Goal: Task Accomplishment & Management: Use online tool/utility

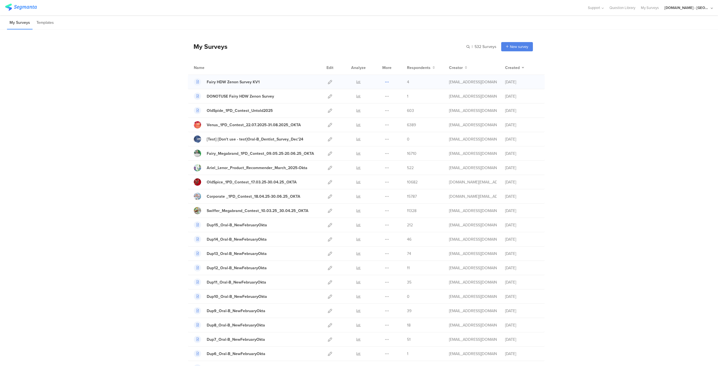
click at [385, 80] on icon at bounding box center [387, 82] width 4 height 4
click at [373, 98] on button "Duplicate" at bounding box center [375, 96] width 31 height 10
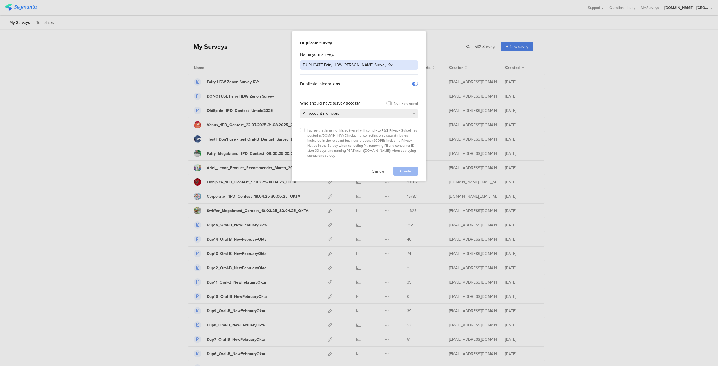
click at [377, 66] on input "DUPLICATE Fairy HDW Zenon Survey KV1" at bounding box center [359, 64] width 118 height 9
click at [314, 64] on input "DUPLICATE Fairy HDW Zenon Survey KV1" at bounding box center [359, 64] width 118 height 9
type input "Fairy HDW Zenon Survey KV1"
click at [375, 167] on button "Cancel" at bounding box center [379, 171] width 14 height 9
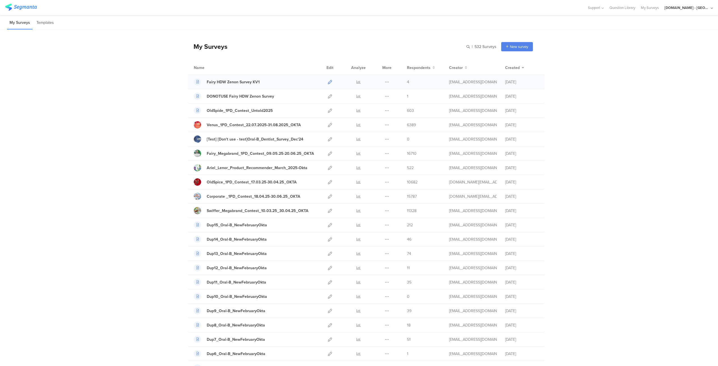
click at [329, 85] on link at bounding box center [330, 82] width 4 height 14
click at [328, 169] on icon at bounding box center [330, 168] width 4 height 4
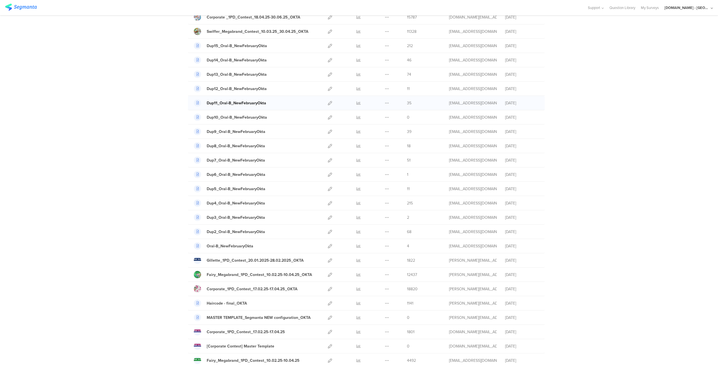
scroll to position [180, 0]
click at [328, 272] on icon at bounding box center [330, 274] width 4 height 4
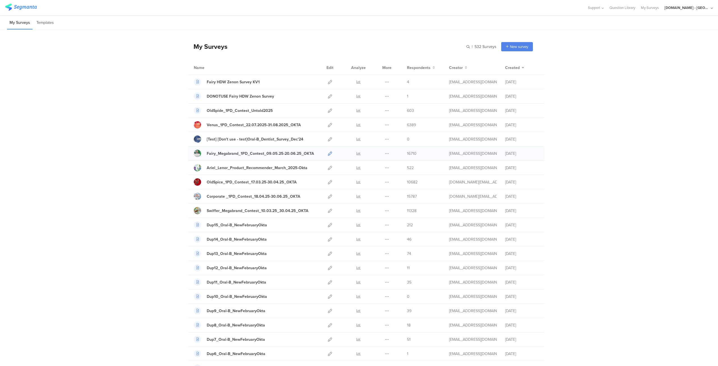
click at [328, 154] on icon at bounding box center [330, 153] width 4 height 4
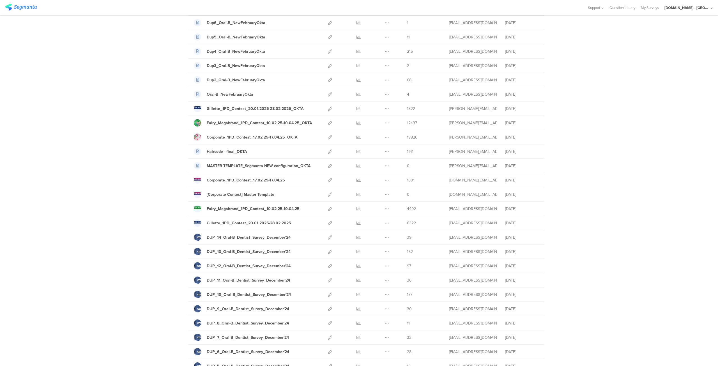
scroll to position [331, 0]
click at [328, 206] on icon at bounding box center [330, 208] width 4 height 4
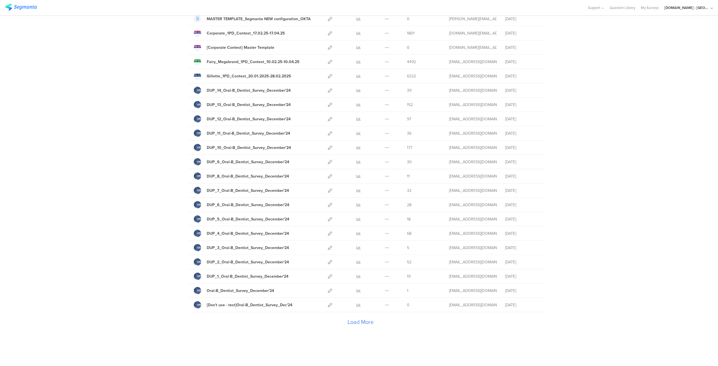
click at [360, 320] on div "Load More" at bounding box center [360, 323] width 345 height 22
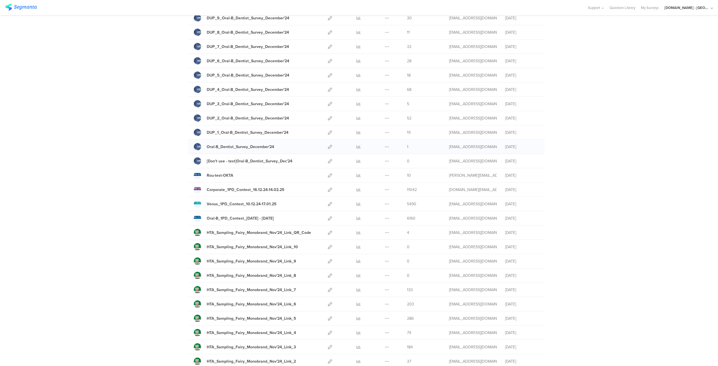
scroll to position [624, 0]
click at [328, 185] on icon at bounding box center [330, 187] width 4 height 4
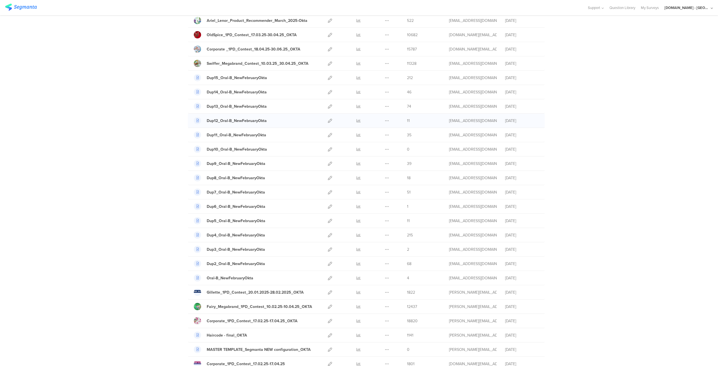
scroll to position [0, 0]
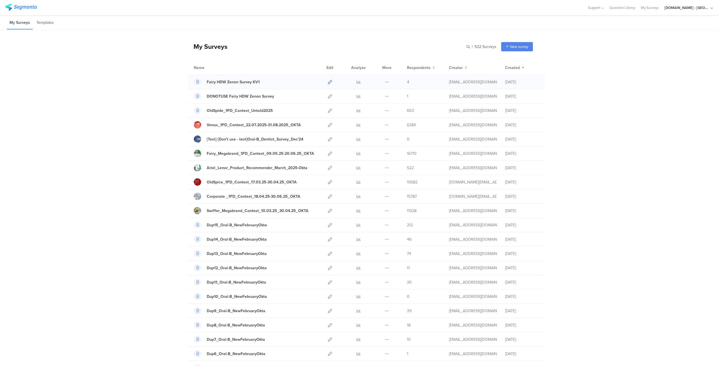
click at [328, 82] on icon at bounding box center [330, 82] width 4 height 4
click at [385, 82] on icon at bounding box center [387, 82] width 4 height 4
click at [372, 98] on button "Duplicate" at bounding box center [375, 96] width 31 height 10
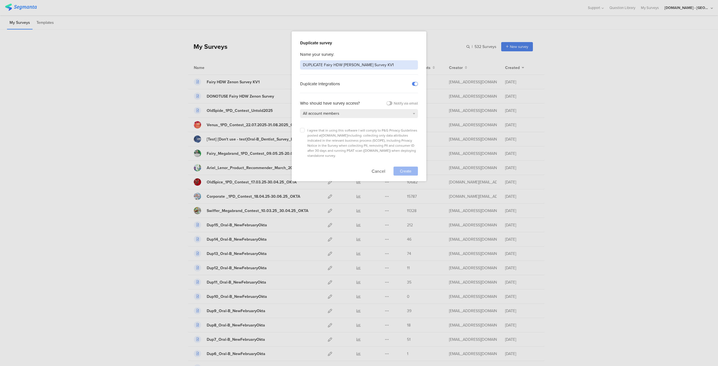
click at [317, 62] on input "DUPLICATE Fairy HDW Zenon Survey KV1" at bounding box center [359, 64] width 118 height 9
click at [372, 63] on input "Fairy HDW Zenon Survey KV1" at bounding box center [359, 64] width 118 height 9
type input "Fairy HDW Zenon Survey KV2"
click at [301, 131] on icon at bounding box center [302, 130] width 2 height 2
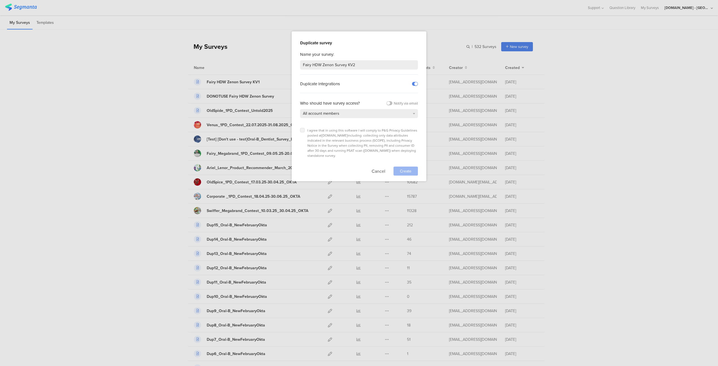
click at [0, 0] on input "checkbox" at bounding box center [0, 0] width 0 height 0
click at [404, 168] on span "Create" at bounding box center [405, 171] width 11 height 6
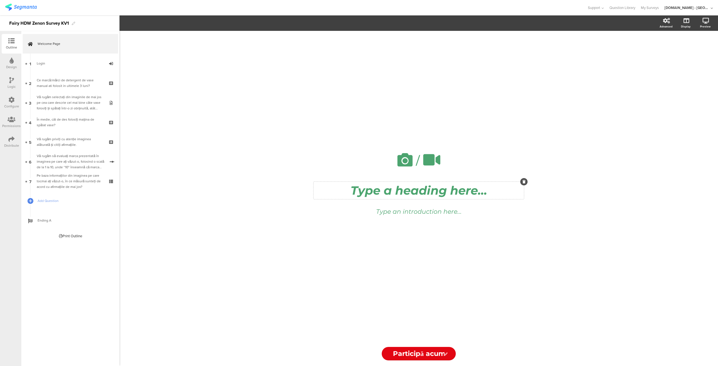
click at [407, 190] on div "Type a heading here..." at bounding box center [418, 190] width 207 height 15
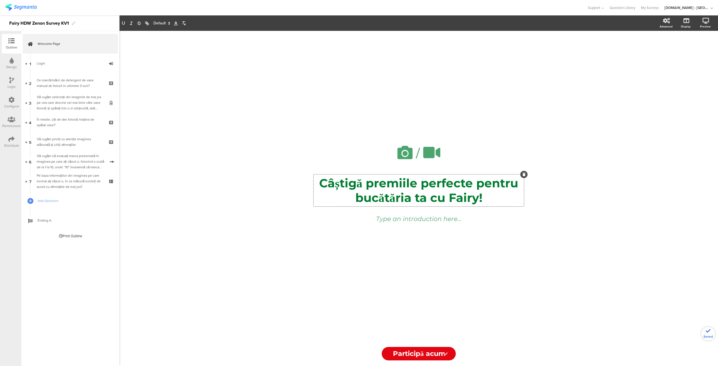
click at [418, 184] on p "Câștigă premiile perfecte pentru bucătăria ta cu Fairy!" at bounding box center [418, 190] width 207 height 29
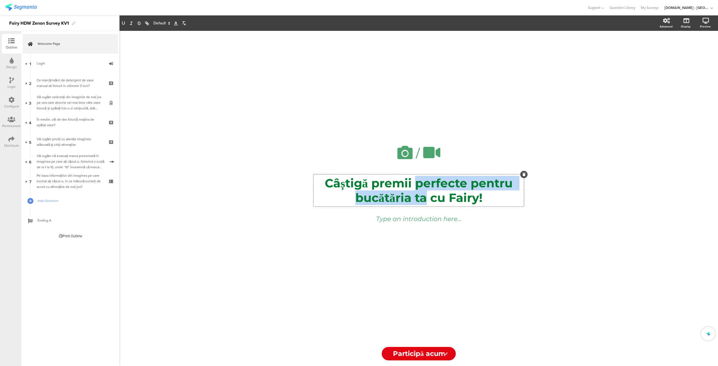
drag, startPoint x: 428, startPoint y: 199, endPoint x: 418, endPoint y: 189, distance: 13.9
click at [418, 189] on p "Câștigă premii perfecte pentru bucătăria ta cu Fairy!" at bounding box center [418, 190] width 207 height 29
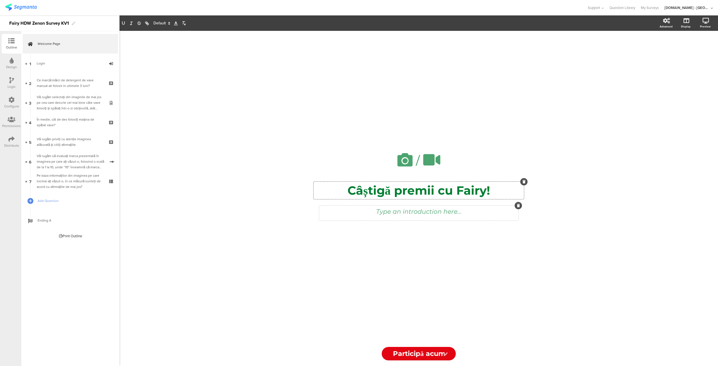
click at [398, 216] on div "Type an introduction here..." at bounding box center [418, 213] width 199 height 15
click at [396, 211] on p at bounding box center [419, 211] width 196 height 9
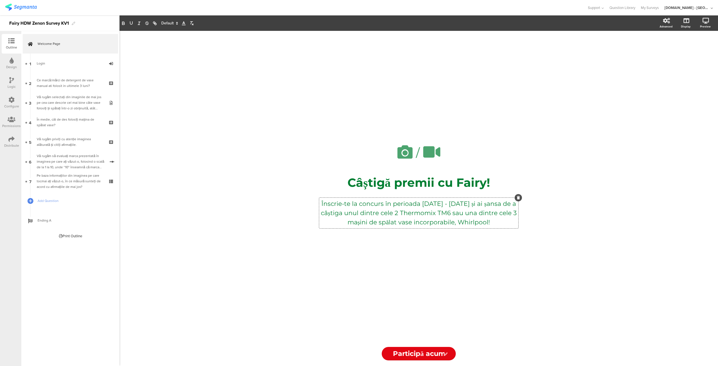
click at [434, 205] on p "Înscrie-te la concurs în perioada 09.05.2025 - 20.06.2025 și ai șansa de a câșt…" at bounding box center [419, 213] width 196 height 28
click at [471, 203] on p "Înscrie-te la concurs în perioada 01.09.2025 - 20.06.2025 și ai șansa de a câșt…" at bounding box center [419, 213] width 196 height 28
drag, startPoint x: 436, startPoint y: 212, endPoint x: 510, endPoint y: 222, distance: 74.2
click at [510, 222] on p "Înscrie-te la concurs în perioada 01.09.2025 - 15.09.2025 și ai șansa de a câșt…" at bounding box center [419, 213] width 196 height 28
drag, startPoint x: 430, startPoint y: 212, endPoint x: 437, endPoint y: 224, distance: 13.6
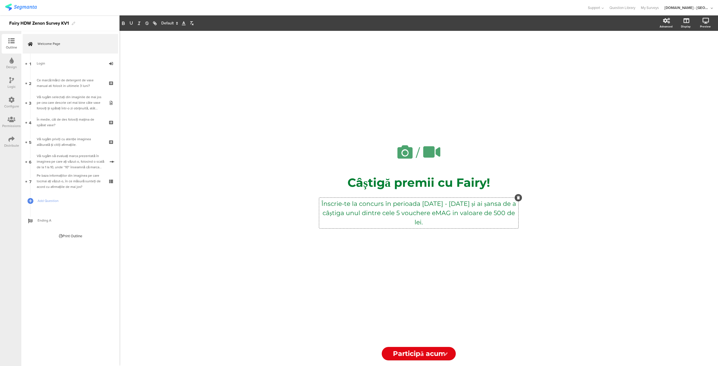
click at [437, 224] on p "Înscrie-te la concurs în perioada 01.09.2025 - 15.09.2025 și ai șansa de a câșt…" at bounding box center [419, 213] width 196 height 28
click at [465, 225] on p "Înscrie-te la concurs în perioada 01.09.2025 - 15.09.2025 și ai șansa de a câșt…" at bounding box center [419, 213] width 196 height 28
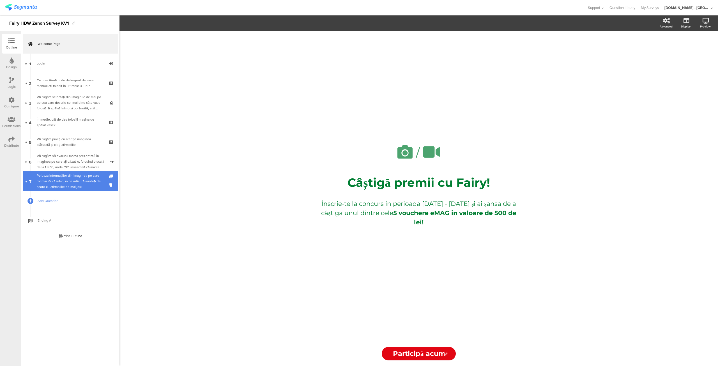
drag, startPoint x: 310, startPoint y: 286, endPoint x: 58, endPoint y: 179, distance: 274.0
click at [58, 179] on div "Pe baza informațiilor din imaginea pe care tocmai ați văzut-o, în ce măsură sun…" at bounding box center [70, 181] width 67 height 17
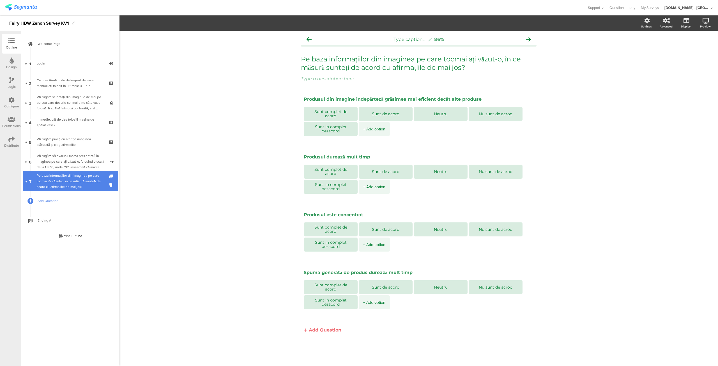
click at [58, 179] on div "Pe baza informațiilor din imaginea pe care tocmai ați văzut-o, în ce măsură sun…" at bounding box center [70, 181] width 67 height 17
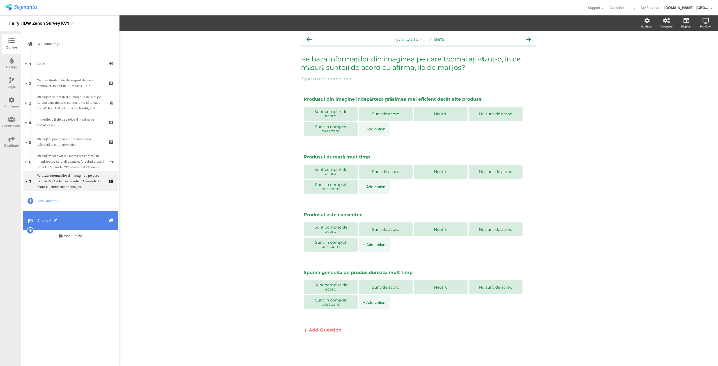
click at [50, 218] on span "Ending A" at bounding box center [74, 221] width 72 height 6
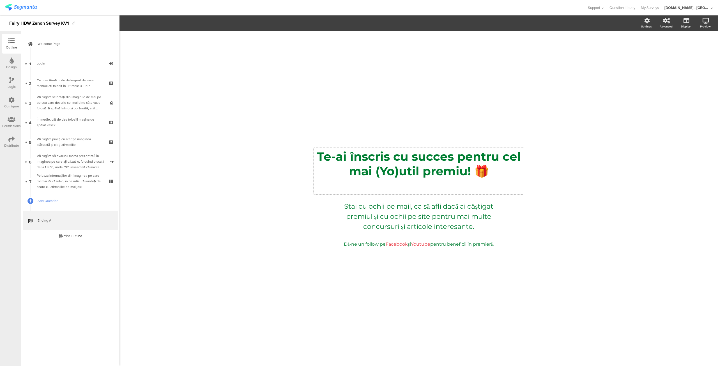
click at [455, 177] on div "Te-ai înscris cu succes pentru cel mai (Yo)util premiu! 🎁 Te-ai înscris cu succ…" at bounding box center [418, 171] width 210 height 47
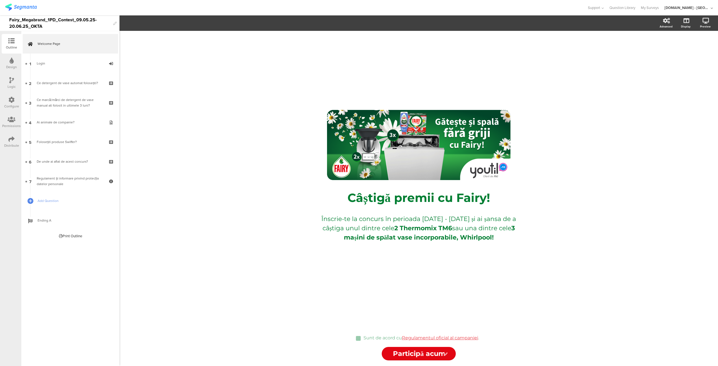
click at [360, 156] on div "/" at bounding box center [418, 145] width 207 height 70
click at [372, 236] on div "Înscrie-te la concurs în perioada 09.05.2025 - 20.06.2025 și ai șansa de a câșt…" at bounding box center [418, 228] width 199 height 31
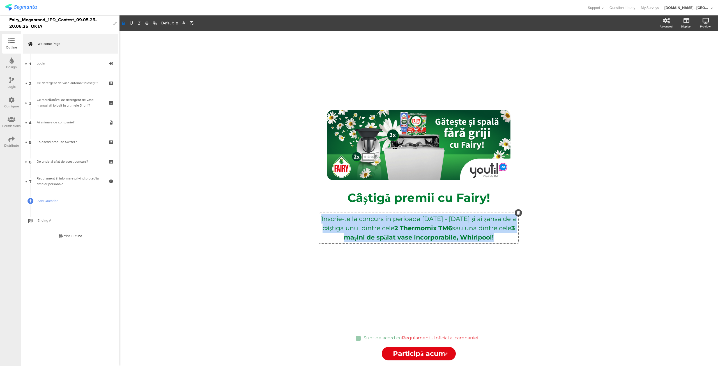
drag, startPoint x: 515, startPoint y: 239, endPoint x: 310, endPoint y: 220, distance: 205.5
click at [310, 220] on div "/ Câștigă premii cu Fairy! Câștigă premii cu Fairy! Înscrie-te la concurs în pe…" at bounding box center [418, 179] width 224 height 296
copy p "Înscrie-te la concurs în perioada 09.05.2025 - 20.06.2025 și ai șansa de a câșt…"
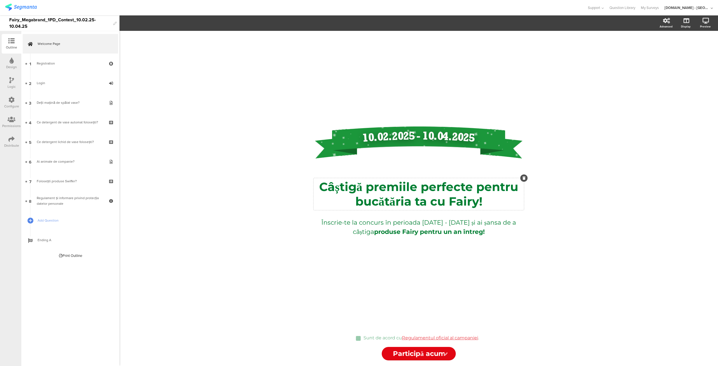
click at [433, 200] on div "Câștigă premiile perfecte pentru bucătăria ta cu Fairy! Câștigă premiile perfec…" at bounding box center [418, 194] width 210 height 32
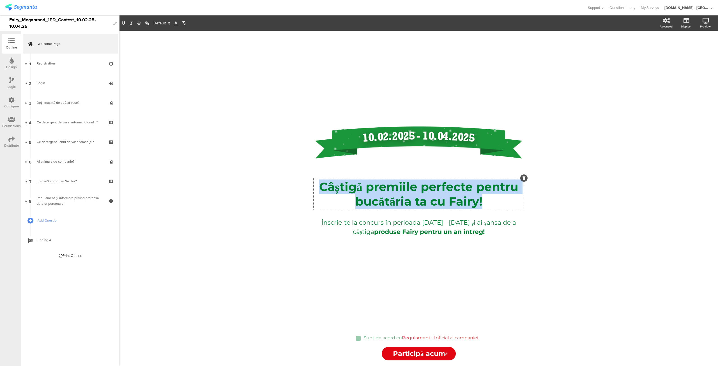
drag, startPoint x: 484, startPoint y: 202, endPoint x: 310, endPoint y: 183, distance: 175.8
click at [310, 183] on div "/ Câștigă premiile perfecte pentru bucătăria ta cu Fairy! Câștigă premiile perf…" at bounding box center [418, 179] width 224 height 296
copy p "Câștigă premiile perfecte pentru bucătăria ta cu Fairy!"
click at [407, 192] on p "Câștigă premiile perfecte pentru bucătăria ta cu Fairy!" at bounding box center [418, 193] width 207 height 29
drag, startPoint x: 487, startPoint y: 200, endPoint x: 306, endPoint y: 180, distance: 182.3
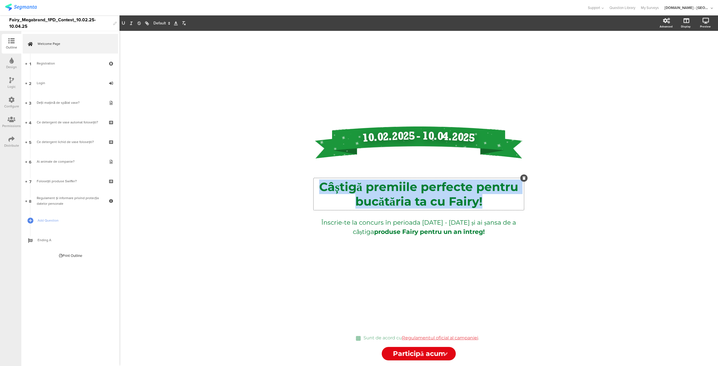
click at [306, 180] on div "/ Câștigă premiile perfecte pentru bucătăria ta cu Fairy! Câștigă premiile perf…" at bounding box center [419, 198] width 236 height 335
copy p "Câștigă premiile perfecte pentru bucătăria ta cu Fairy!"
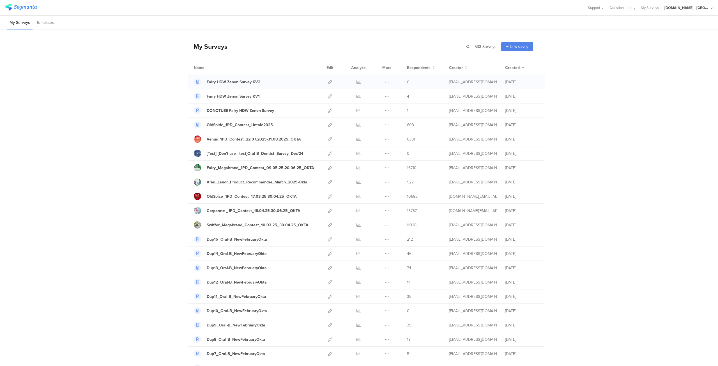
click at [385, 82] on icon at bounding box center [387, 82] width 4 height 4
click at [373, 94] on button "Duplicate" at bounding box center [375, 96] width 31 height 10
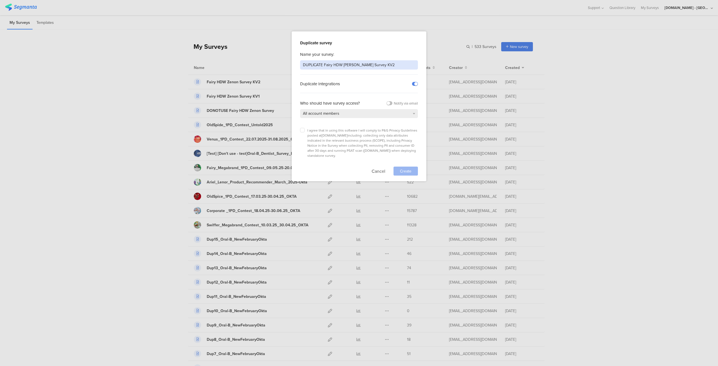
drag, startPoint x: 324, startPoint y: 64, endPoint x: 280, endPoint y: 63, distance: 43.2
click at [280, 63] on div "Duplicate survey Name your survey: DUPLICATE Fairy HDW [PERSON_NAME] Survey KV2…" at bounding box center [359, 183] width 718 height 366
click at [356, 66] on input "Fairy HDW Zenon Survey KV2" at bounding box center [359, 64] width 118 height 9
type input "Fairy HDW Zenon Survey KV3"
click at [303, 131] on label at bounding box center [302, 130] width 4 height 4
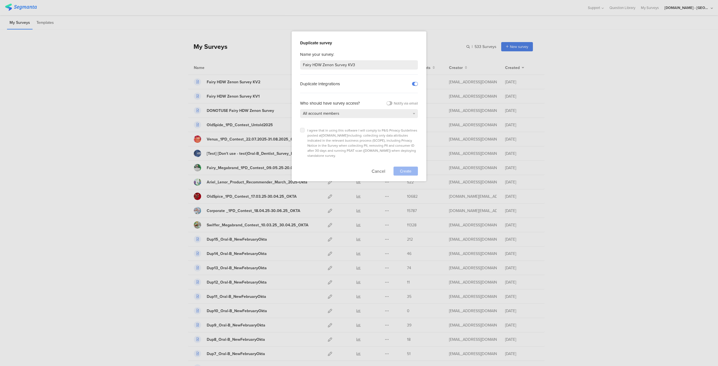
click at [0, 0] on input "checkbox" at bounding box center [0, 0] width 0 height 0
click at [405, 168] on span "Create" at bounding box center [405, 171] width 11 height 6
